Goal: Task Accomplishment & Management: Complete application form

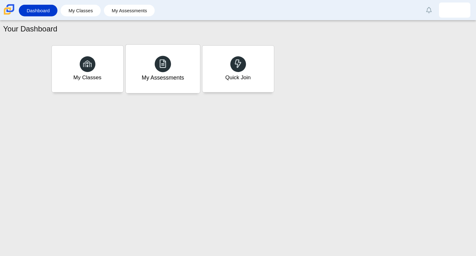
click at [133, 68] on div "My Assessments" at bounding box center [163, 69] width 74 height 48
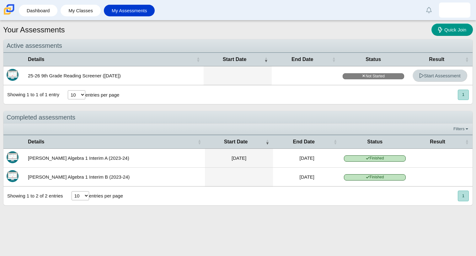
click at [446, 75] on span "Start Assessment" at bounding box center [439, 75] width 41 height 5
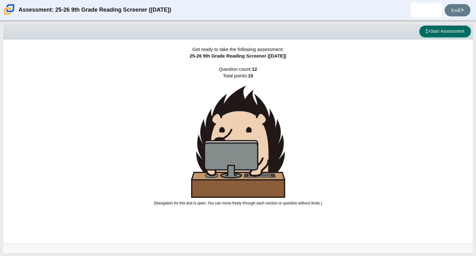
click at [444, 32] on button "Start Assessment" at bounding box center [445, 31] width 52 height 12
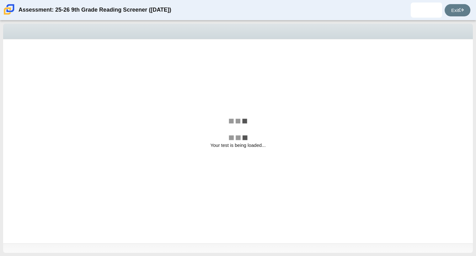
select select "ccc5b315-3c7c-471c-bf90-f22c8299c798"
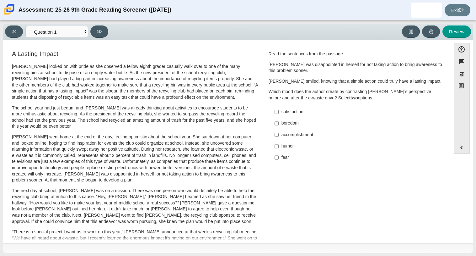
click at [277, 134] on label "accomplishment accomplishment" at bounding box center [356, 134] width 172 height 11
click at [277, 134] on input "accomplishment accomplishment" at bounding box center [277, 134] width 4 height 11
checkbox input "true"
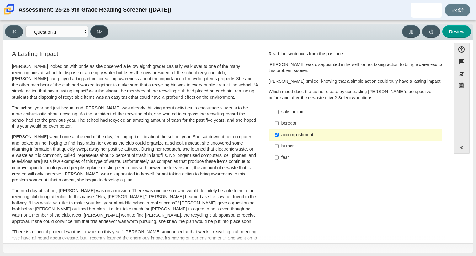
click at [96, 35] on button at bounding box center [99, 31] width 18 height 12
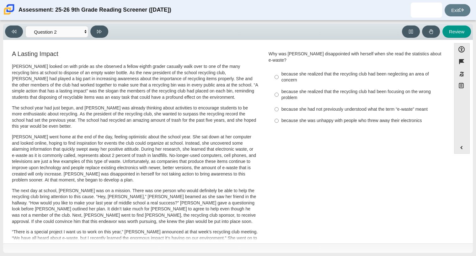
click at [21, 37] on div "Viewing Question 2 of 12 in Pacing Mode Questions Question 1 Question 2 Questio…" at bounding box center [58, 31] width 106 height 12
click at [15, 37] on button at bounding box center [14, 31] width 18 height 12
select select "ccc5b315-3c7c-471c-bf90-f22c8299c798"
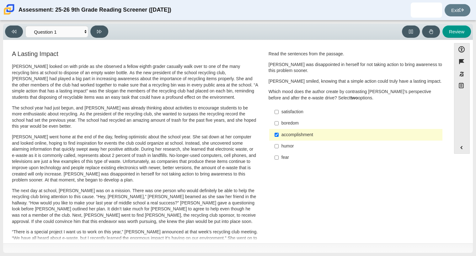
click at [286, 111] on div "satisfaction" at bounding box center [361, 112] width 159 height 6
click at [279, 111] on input "satisfaction satisfaction" at bounding box center [277, 111] width 4 height 11
checkbox input "true"
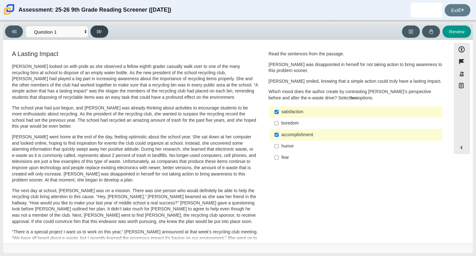
click at [98, 36] on button at bounding box center [99, 31] width 18 height 12
select select "0ff64528-ffd7-428d-b192-babfaadd44e8"
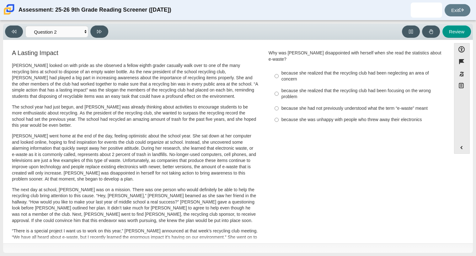
scroll to position [2, 0]
click at [272, 69] on label "because she realized that the recycling club had been neglecting an area of con…" at bounding box center [356, 76] width 172 height 18
click at [275, 69] on input "because she realized that the recycling club had been neglecting an area of con…" at bounding box center [277, 76] width 4 height 18
radio input "true"
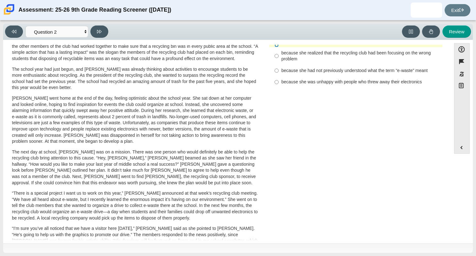
scroll to position [0, 0]
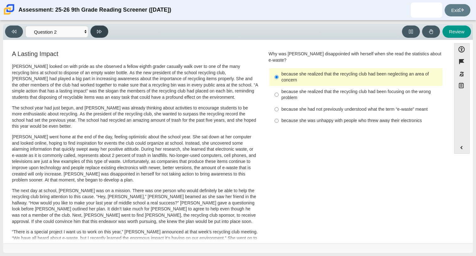
click at [99, 32] on icon at bounding box center [99, 31] width 5 height 5
select select "7ce3d843-6974-4858-901c-1ff39630e843"
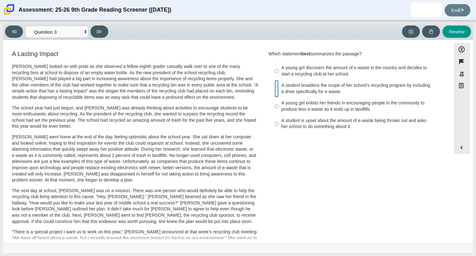
click at [276, 87] on input "A student broadens the scope of her school’s recycling program by including a d…" at bounding box center [277, 89] width 4 height 18
radio input "true"
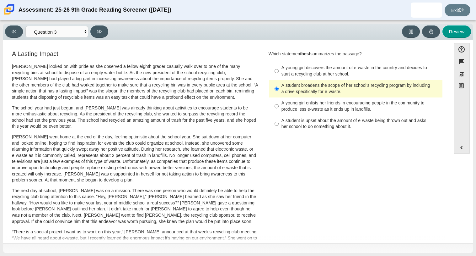
click at [100, 39] on div "Viewing Question 3 of 12 in Pacing Mode Questions Question 1 Question 2 Questio…" at bounding box center [238, 32] width 470 height 16
click at [101, 35] on button at bounding box center [99, 31] width 18 height 12
select select "ca9ea0f1-49c5-4bd1-83b0-472c18652b42"
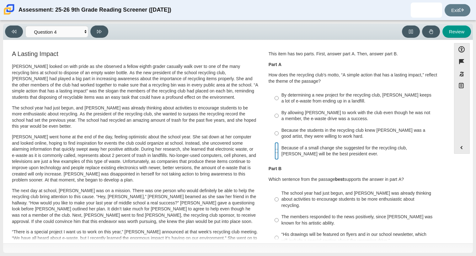
click at [275, 150] on input "Because of a small change she suggested for the recycling club, [PERSON_NAME] w…" at bounding box center [277, 151] width 4 height 18
radio input "true"
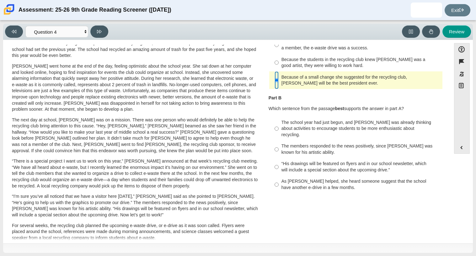
scroll to position [72, 0]
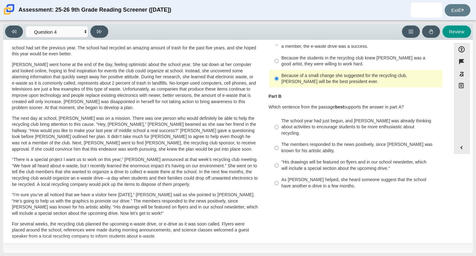
click at [293, 126] on div "The school year had just begun, and [PERSON_NAME] was already thinking about ac…" at bounding box center [361, 127] width 159 height 19
click at [279, 126] on input "The school year had just begun, and [PERSON_NAME] was already thinking about ac…" at bounding box center [277, 127] width 4 height 24
radio input "true"
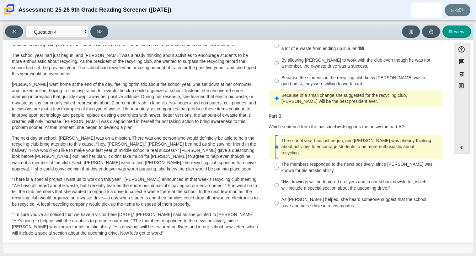
scroll to position [47, 0]
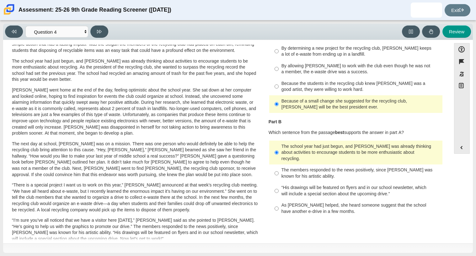
click at [282, 202] on div "As [PERSON_NAME] helped, she heard someone suggest that the school have another…" at bounding box center [361, 208] width 159 height 12
click at [279, 199] on input "As [PERSON_NAME] helped, she heard someone suggest that the school have another…" at bounding box center [277, 208] width 4 height 18
radio input "true"
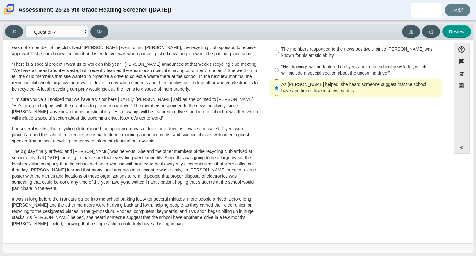
scroll to position [0, 0]
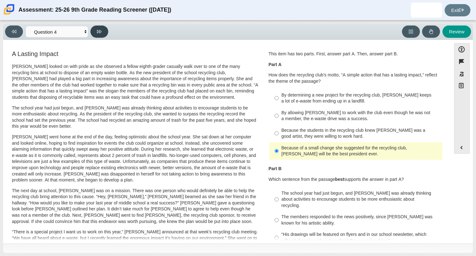
click at [105, 32] on button at bounding box center [99, 31] width 18 height 12
select select "e41f1a79-e29f-4095-8030-a53364015bed"
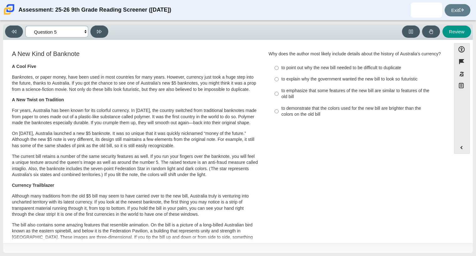
click at [87, 32] on select "Questions Question 1 Question 2 Question 3 Question 4 Question 5 Question 6 Que…" at bounding box center [56, 32] width 63 height 12
click at [43, 188] on b "Currency Trailblazer" at bounding box center [33, 185] width 42 height 6
click at [279, 116] on label "to demonstrate that the colors used for the new bill are brighter than the colo…" at bounding box center [356, 111] width 172 height 18
click at [279, 116] on input "to demonstrate that the colors used for the new bill are brighter than the colo…" at bounding box center [277, 111] width 4 height 18
radio input "true"
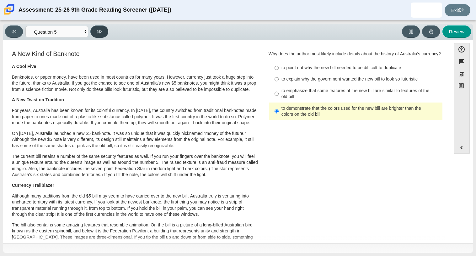
click at [106, 33] on button at bounding box center [99, 31] width 18 height 12
select select "69146e31-7b3d-4a3e-9ce6-f30c24342ae0"
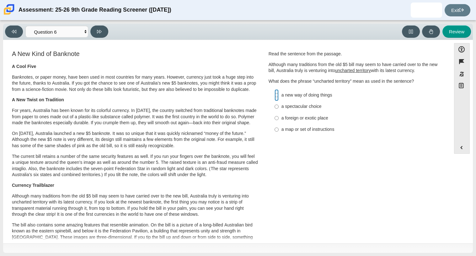
click at [275, 97] on input "a new way of doing things a new way of doing things" at bounding box center [277, 94] width 4 height 11
radio input "true"
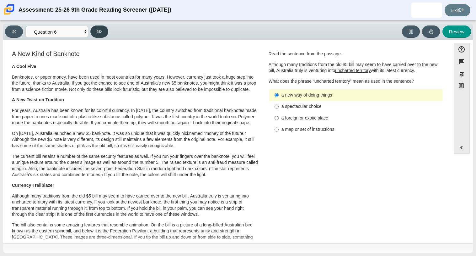
click at [102, 35] on button at bounding box center [99, 31] width 18 height 12
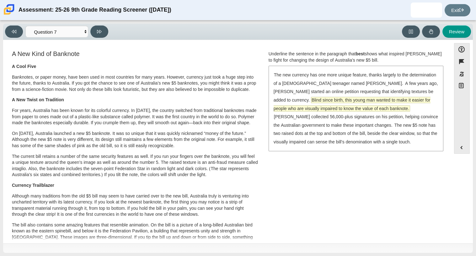
click at [319, 103] on span "Blind since birth, this young man wanted to make it easier for people who are v…" at bounding box center [352, 104] width 157 height 14
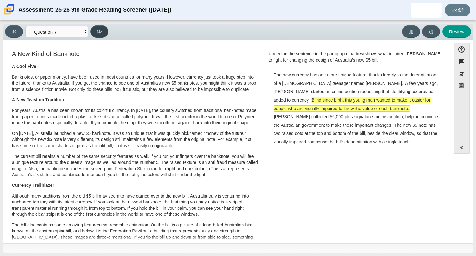
click at [92, 36] on button at bounding box center [99, 31] width 18 height 12
select select "ea8338c2-a6a3-418e-a305-2b963b54a290"
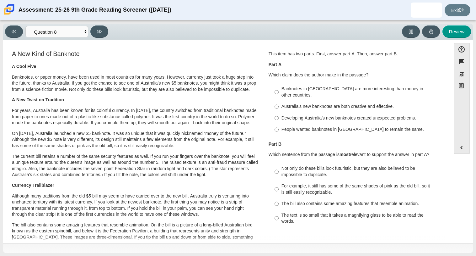
click at [272, 101] on label "Australia’s new banknotes are both creative and effective. Australia’s new bank…" at bounding box center [356, 106] width 172 height 11
click at [275, 101] on input "Australia’s new banknotes are both creative and effective. Australia’s new bank…" at bounding box center [277, 106] width 4 height 11
radio input "true"
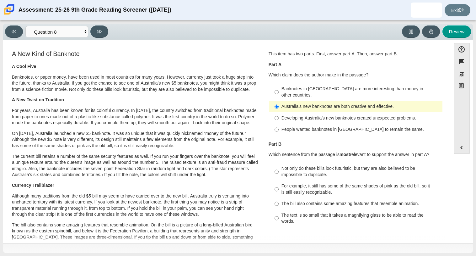
click at [270, 164] on label "Not only do these bills look futuristic, but they are also believed to be impos…" at bounding box center [356, 172] width 172 height 18
click at [275, 164] on input "Not only do these bills look futuristic, but they are also believed to be impos…" at bounding box center [277, 172] width 4 height 18
radio input "true"
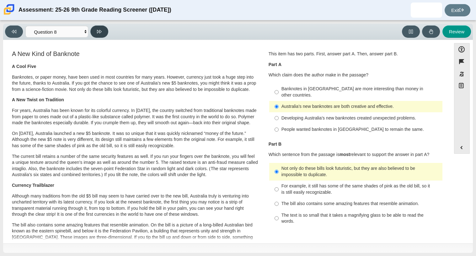
click at [100, 34] on icon at bounding box center [99, 31] width 5 height 5
select select "89f058d6-b15c-4ef5-a4b3-fdaffb8868b6"
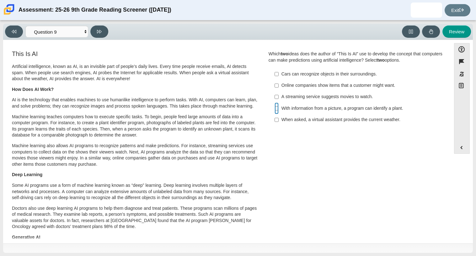
click at [275, 105] on input "With information from a picture, a program can identify a plant. With informati…" at bounding box center [277, 107] width 4 height 11
checkbox input "true"
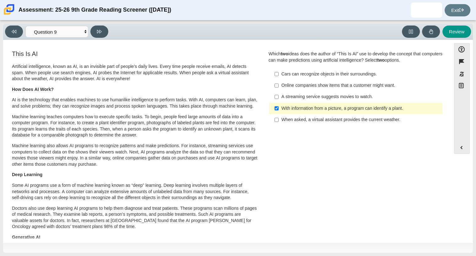
click at [278, 98] on label "A streaming service suggests movies to watch. A streaming service suggests movi…" at bounding box center [356, 96] width 172 height 11
click at [278, 98] on input "A streaming service suggests movies to watch. A streaming service suggests movi…" at bounding box center [277, 96] width 4 height 11
checkbox input "true"
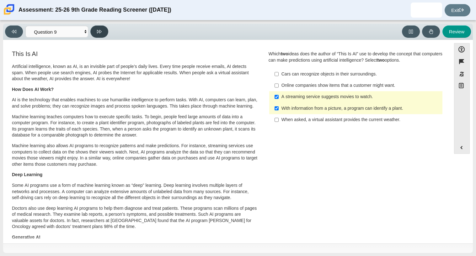
click at [107, 29] on button at bounding box center [99, 31] width 18 height 12
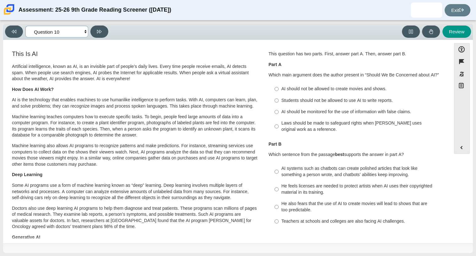
click at [67, 34] on select "Questions Question 1 Question 2 Question 3 Question 4 Question 5 Question 6 Que…" at bounding box center [56, 32] width 63 height 12
click at [25, 26] on select "Questions Question 1 Question 2 Question 3 Question 4 Question 5 Question 6 Que…" at bounding box center [56, 32] width 63 height 12
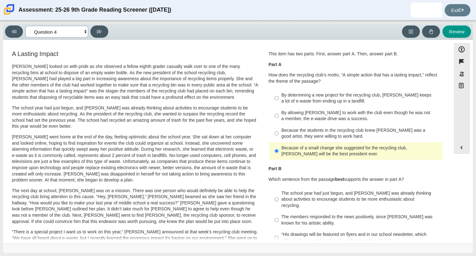
click at [83, 27] on select "Questions Question 1 Question 2 Question 3 Question 4 Question 5 Question 6 Que…" at bounding box center [56, 32] width 63 height 12
click at [25, 26] on select "Questions Question 1 Question 2 Question 3 Question 4 Question 5 Question 6 Que…" at bounding box center [56, 32] width 63 height 12
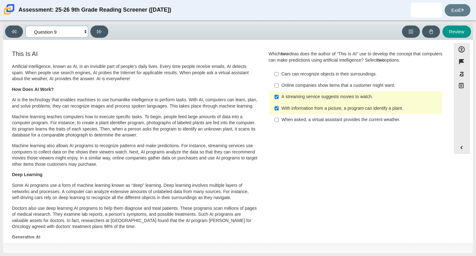
click at [80, 29] on select "Questions Question 1 Question 2 Question 3 Question 4 Question 5 Question 6 Que…" at bounding box center [56, 32] width 63 height 12
click at [76, 28] on select "Questions Question 1 Question 2 Question 3 Question 4 Question 5 Question 6 Que…" at bounding box center [56, 32] width 63 height 12
select select "cdf3c14e-a918-44d1-9b63-3db0fa81641e"
click at [25, 26] on select "Questions Question 1 Question 2 Question 3 Question 4 Question 5 Question 6 Que…" at bounding box center [56, 32] width 63 height 12
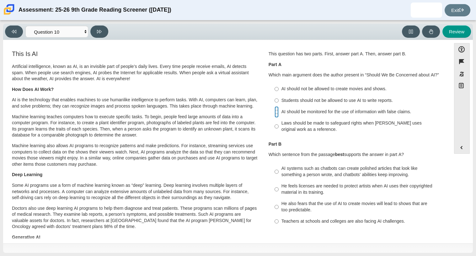
click at [275, 108] on input "AI should be monitored for the use of information with false claims. AI should …" at bounding box center [277, 111] width 4 height 11
radio input "true"
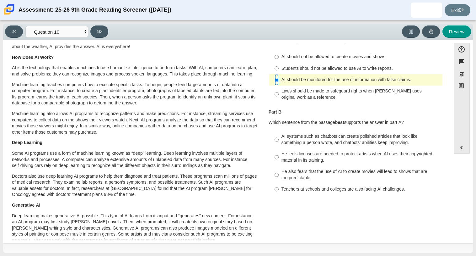
scroll to position [33, 0]
click at [277, 174] on label "He also fears that the use of AI to create movies will lead to shows that are t…" at bounding box center [356, 174] width 172 height 18
click at [277, 174] on input "He also fears that the use of AI to create movies will lead to shows that are t…" at bounding box center [277, 174] width 4 height 18
radio input "true"
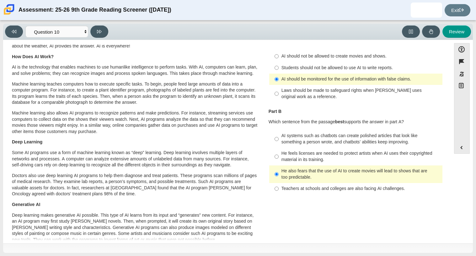
click at [277, 160] on label "He feels licenses are needed to protect artists when AI uses their copyrighted …" at bounding box center [356, 157] width 172 height 18
click at [277, 160] on input "He feels licenses are needed to protect artists when AI uses their copyrighted …" at bounding box center [277, 157] width 4 height 18
radio input "true"
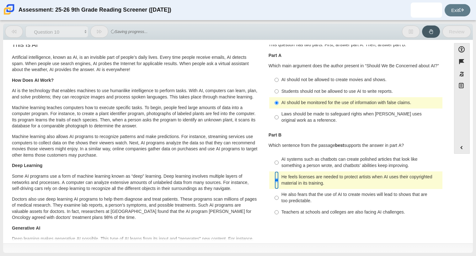
scroll to position [8, 0]
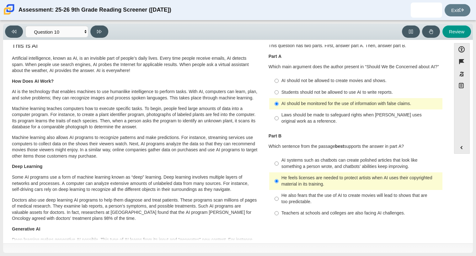
click at [278, 199] on label "He also fears that the use of AI to create movies will lead to shows that are t…" at bounding box center [356, 199] width 172 height 18
click at [278, 199] on input "He also fears that the use of AI to create movies will lead to shows that are t…" at bounding box center [277, 199] width 4 height 18
radio input "true"
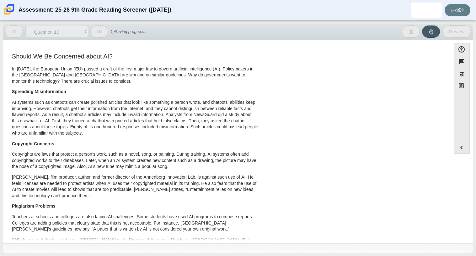
scroll to position [0, 0]
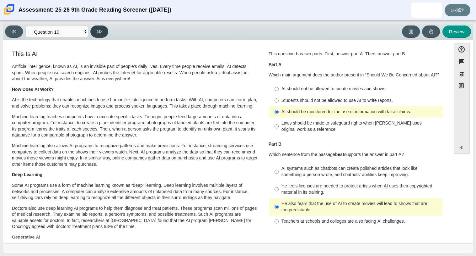
click at [101, 30] on icon at bounding box center [99, 31] width 5 height 3
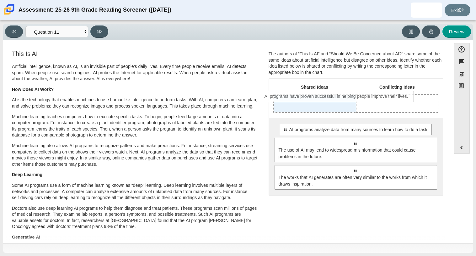
drag, startPoint x: 307, startPoint y: 131, endPoint x: 289, endPoint y: 97, distance: 37.8
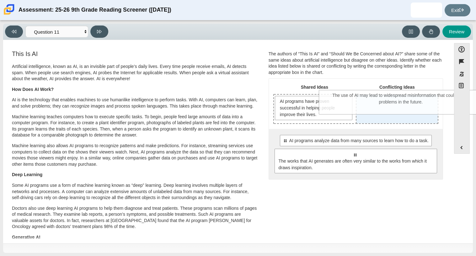
drag, startPoint x: 318, startPoint y: 169, endPoint x: 363, endPoint y: 111, distance: 74.0
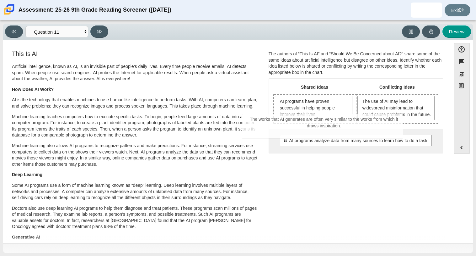
drag, startPoint x: 326, startPoint y: 171, endPoint x: 295, endPoint y: 128, distance: 53.2
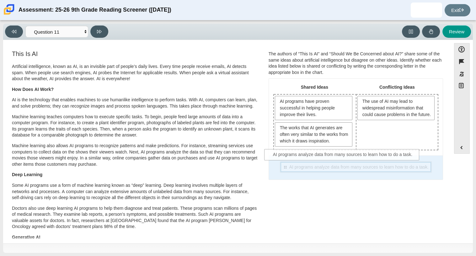
drag, startPoint x: 304, startPoint y: 167, endPoint x: 292, endPoint y: 155, distance: 16.7
click at [292, 155] on div "Select to move response to a response input area. AI programs analyze data from…" at bounding box center [356, 167] width 174 height 24
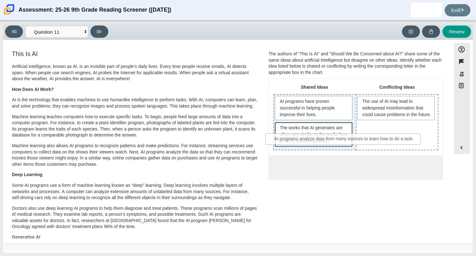
drag, startPoint x: 286, startPoint y: 168, endPoint x: 275, endPoint y: 141, distance: 29.8
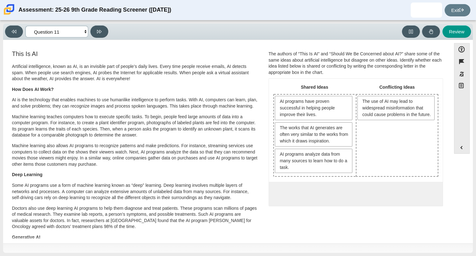
click at [51, 32] on select "Questions Question 1 Question 2 Question 3 Question 4 Question 5 Question 6 Que…" at bounding box center [56, 32] width 63 height 12
select select "c3effed4-44ce-4a19-bd96-1787f34e9b4c"
click at [25, 26] on select "Questions Question 1 Question 2 Question 3 Question 4 Question 5 Question 6 Que…" at bounding box center [56, 32] width 63 height 12
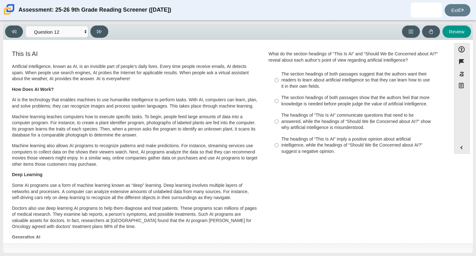
click at [272, 74] on label "The section headings of both passages suggest that the authors want their reade…" at bounding box center [356, 80] width 172 height 24
click at [275, 74] on input "The section headings of both passages suggest that the authors want their reade…" at bounding box center [277, 80] width 4 height 24
radio input "true"
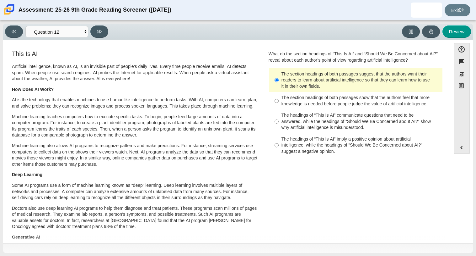
click at [93, 33] on button at bounding box center [99, 31] width 18 height 12
select select "review"
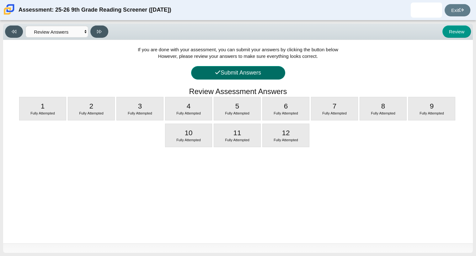
click at [212, 76] on button "Submit Answers" at bounding box center [238, 72] width 94 height 13
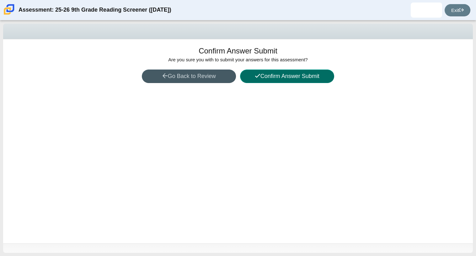
click at [319, 81] on button "Confirm Answer Submit" at bounding box center [287, 75] width 94 height 13
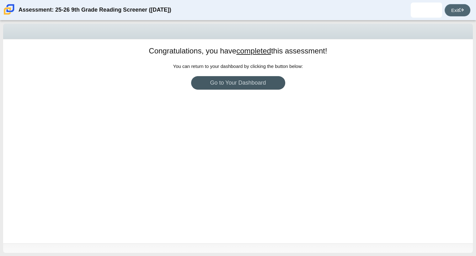
click at [456, 13] on link "Exit" at bounding box center [458, 10] width 26 height 12
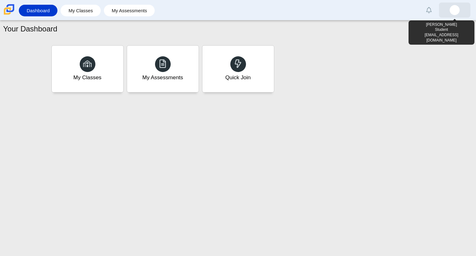
click at [456, 11] on img at bounding box center [455, 10] width 10 height 10
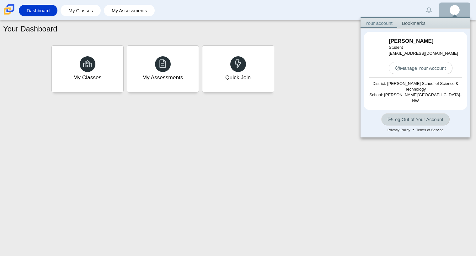
click at [423, 117] on link "Log Out of Your Account" at bounding box center [415, 119] width 69 height 12
